Goal: Browse casually

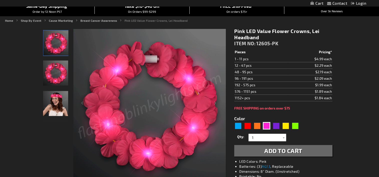
click at [57, 72] on img "Pink LED Value Flower Crowns" at bounding box center [55, 73] width 25 height 25
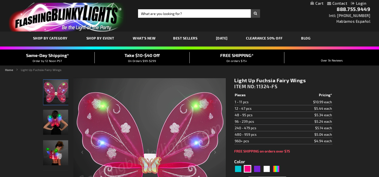
click at [61, 90] on img "LED Fuchsia Fairy Wings" at bounding box center [55, 92] width 25 height 25
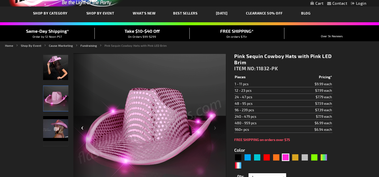
scroll to position [25, 0]
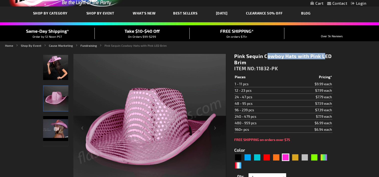
drag, startPoint x: 235, startPoint y: 56, endPoint x: 293, endPoint y: 56, distance: 58.3
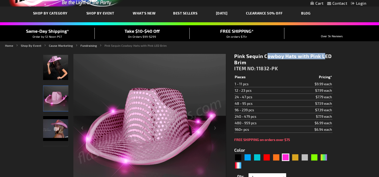
click at [293, 56] on h1 "Pink Sequin Cowboy Hats with Pink LED Brim" at bounding box center [283, 59] width 98 height 13
drag, startPoint x: 293, startPoint y: 56, endPoint x: 287, endPoint y: 57, distance: 5.8
copy h1 "Pink Sequin Cowboy Hat"
